Goal: Task Accomplishment & Management: Use online tool/utility

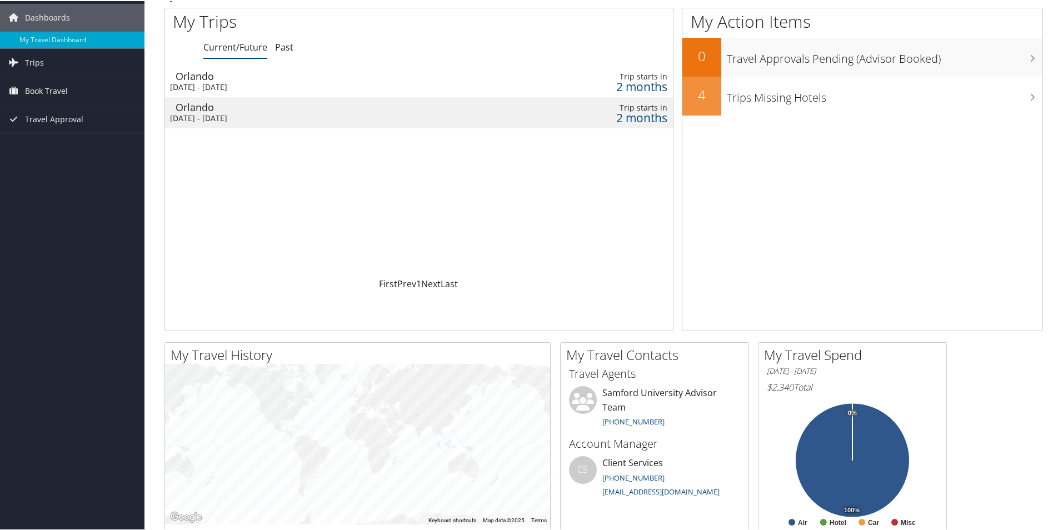
scroll to position [56, 0]
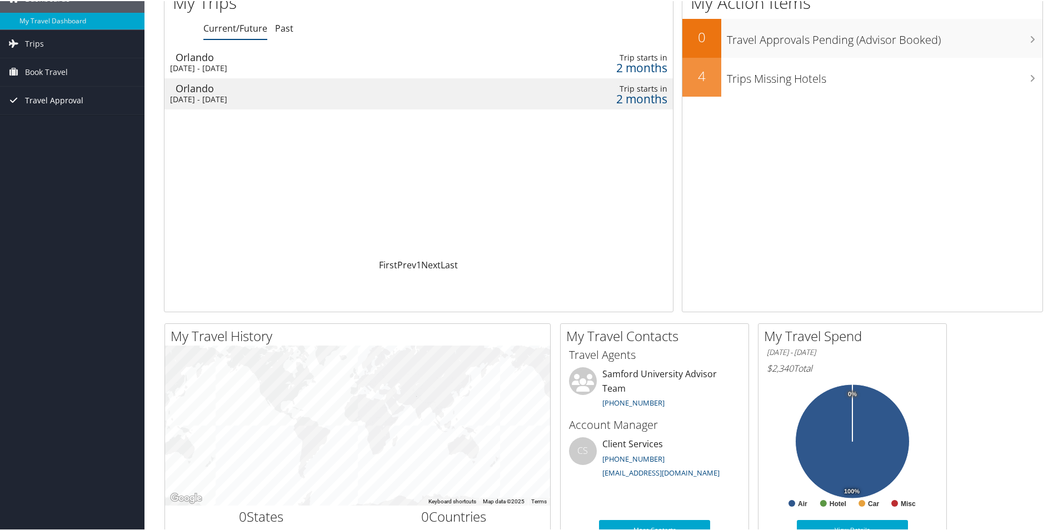
click at [57, 101] on span "Travel Approval" at bounding box center [54, 100] width 58 height 28
click at [58, 137] on link "Approved Trips" at bounding box center [72, 138] width 144 height 17
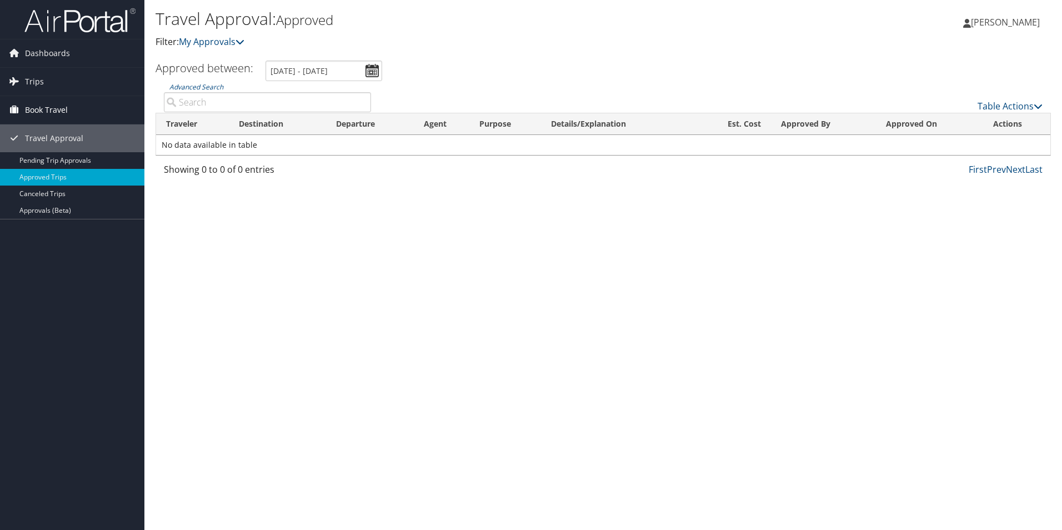
click at [49, 109] on span "Book Travel" at bounding box center [46, 110] width 43 height 28
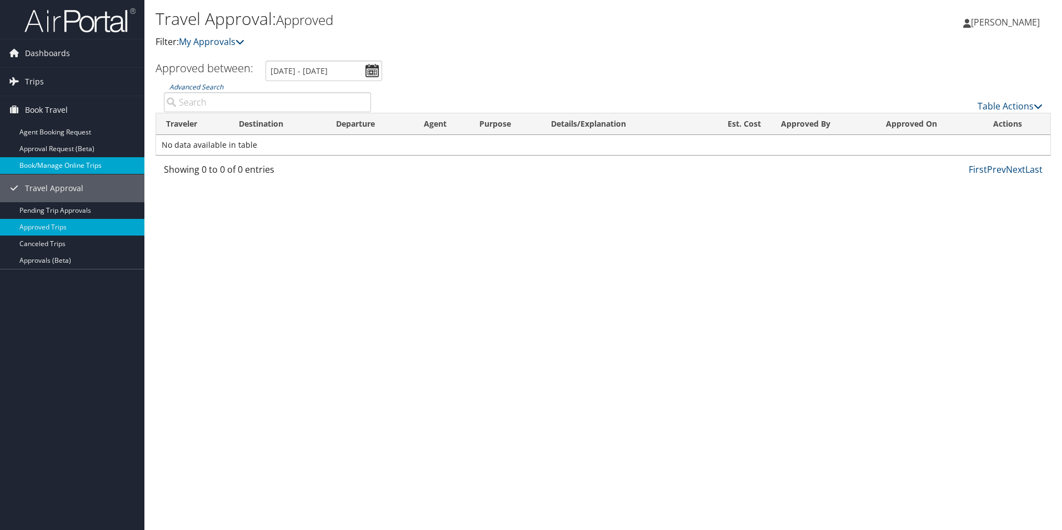
click at [59, 163] on link "Book/Manage Online Trips" at bounding box center [72, 165] width 144 height 17
